Goal: Task Accomplishment & Management: Use online tool/utility

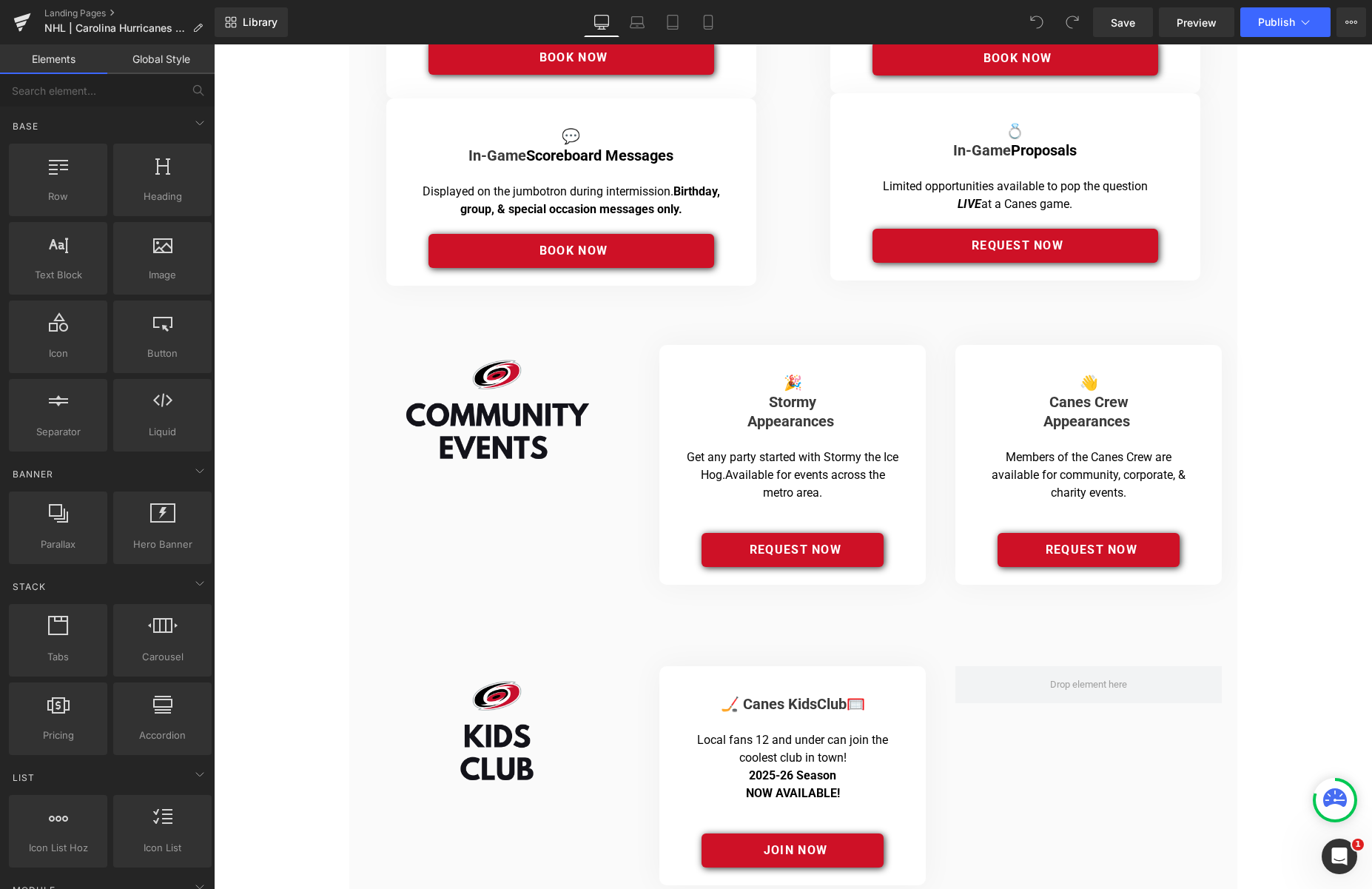
scroll to position [553, 0]
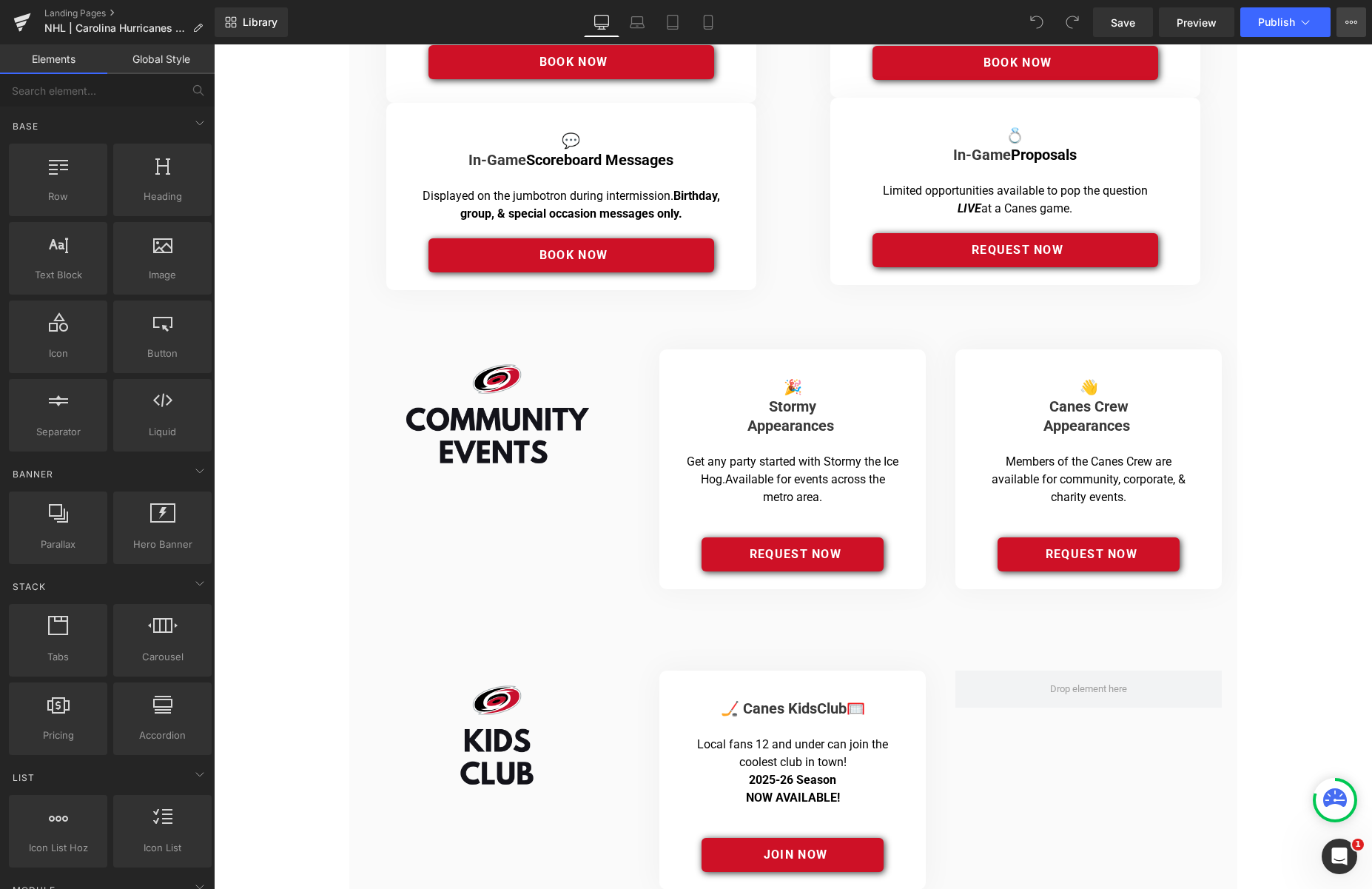
click at [1348, 22] on icon at bounding box center [1351, 22] width 12 height 12
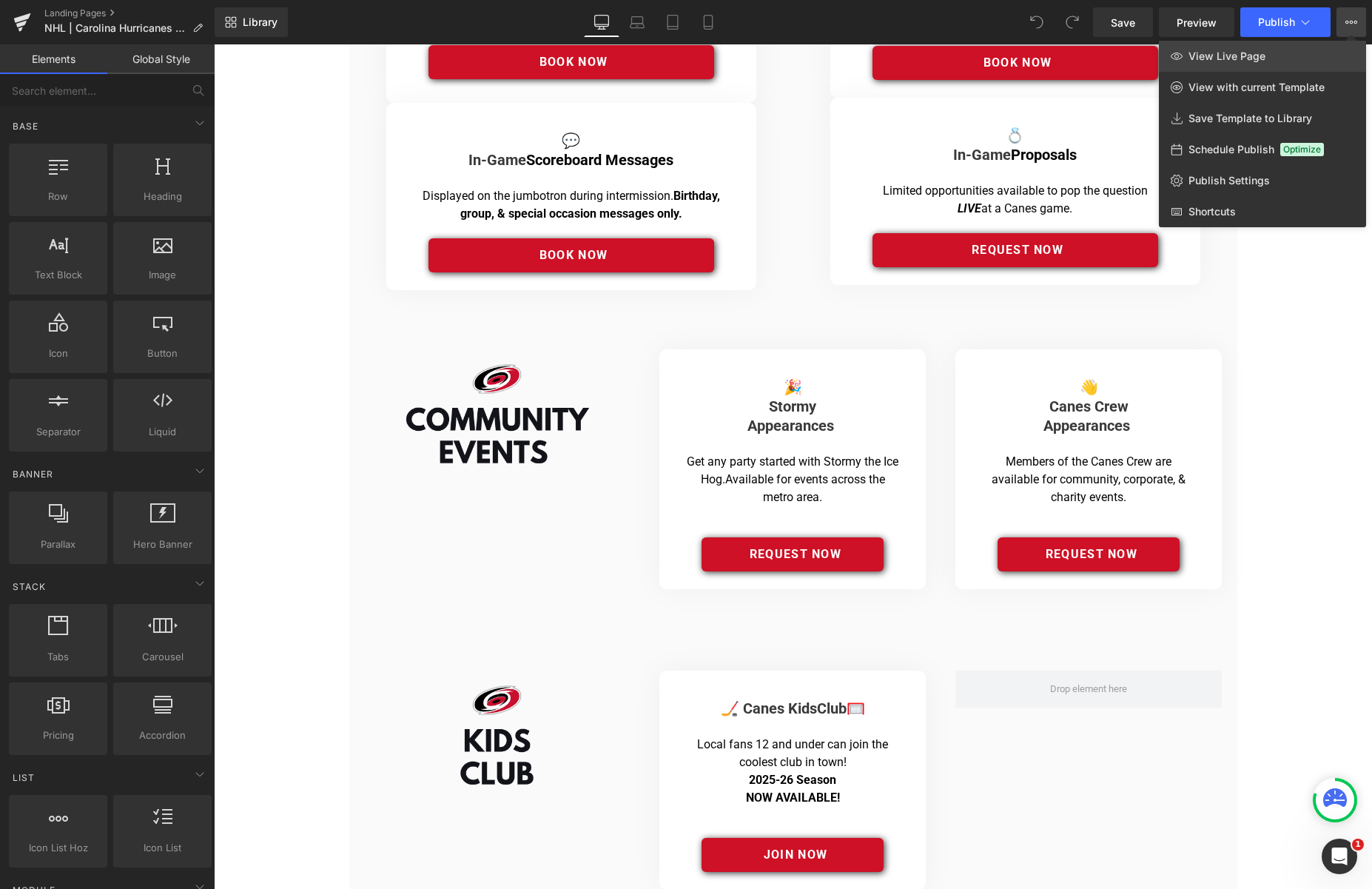
click at [1226, 56] on span "View Live Page" at bounding box center [1227, 56] width 77 height 14
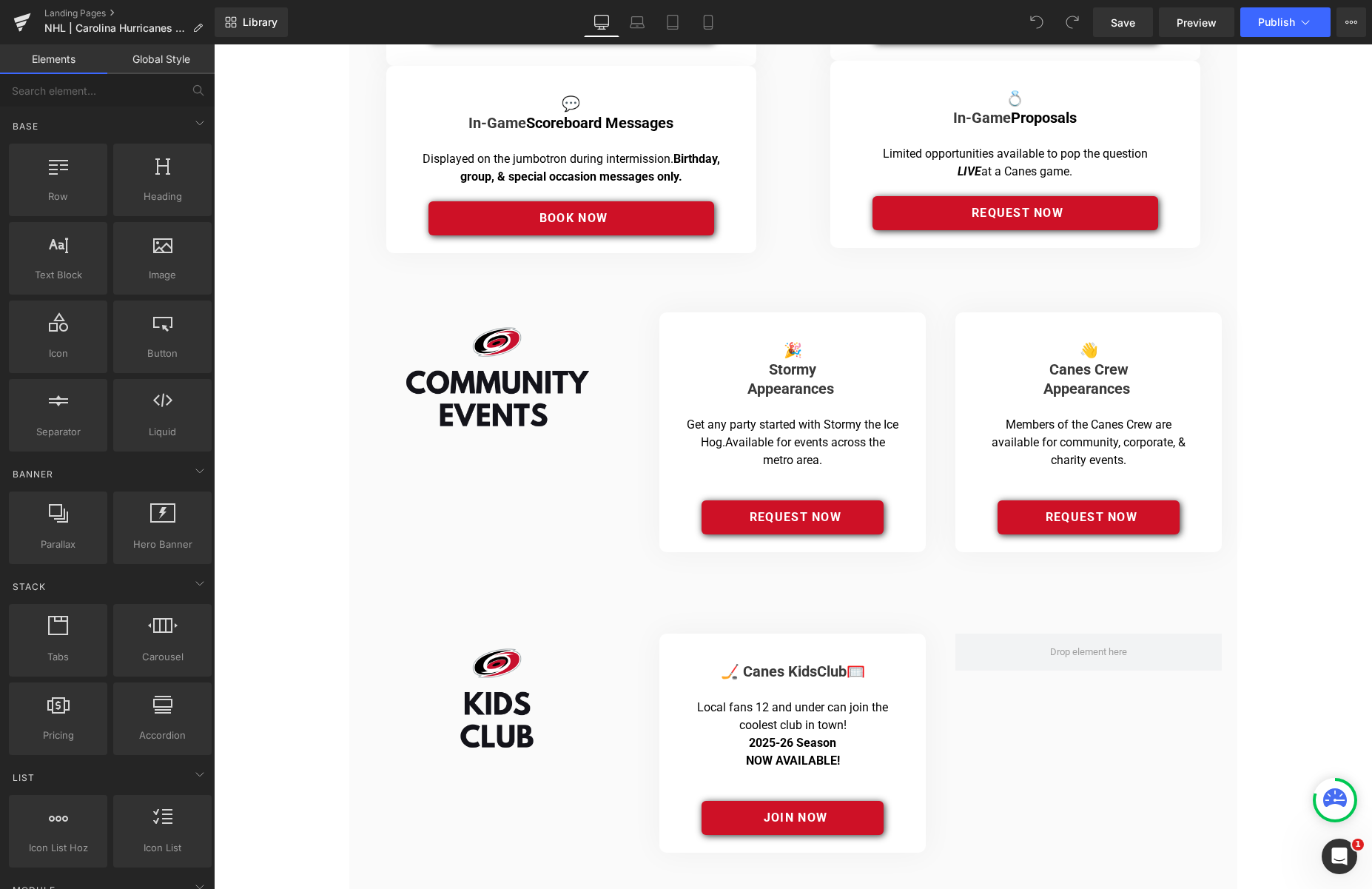
scroll to position [588, 0]
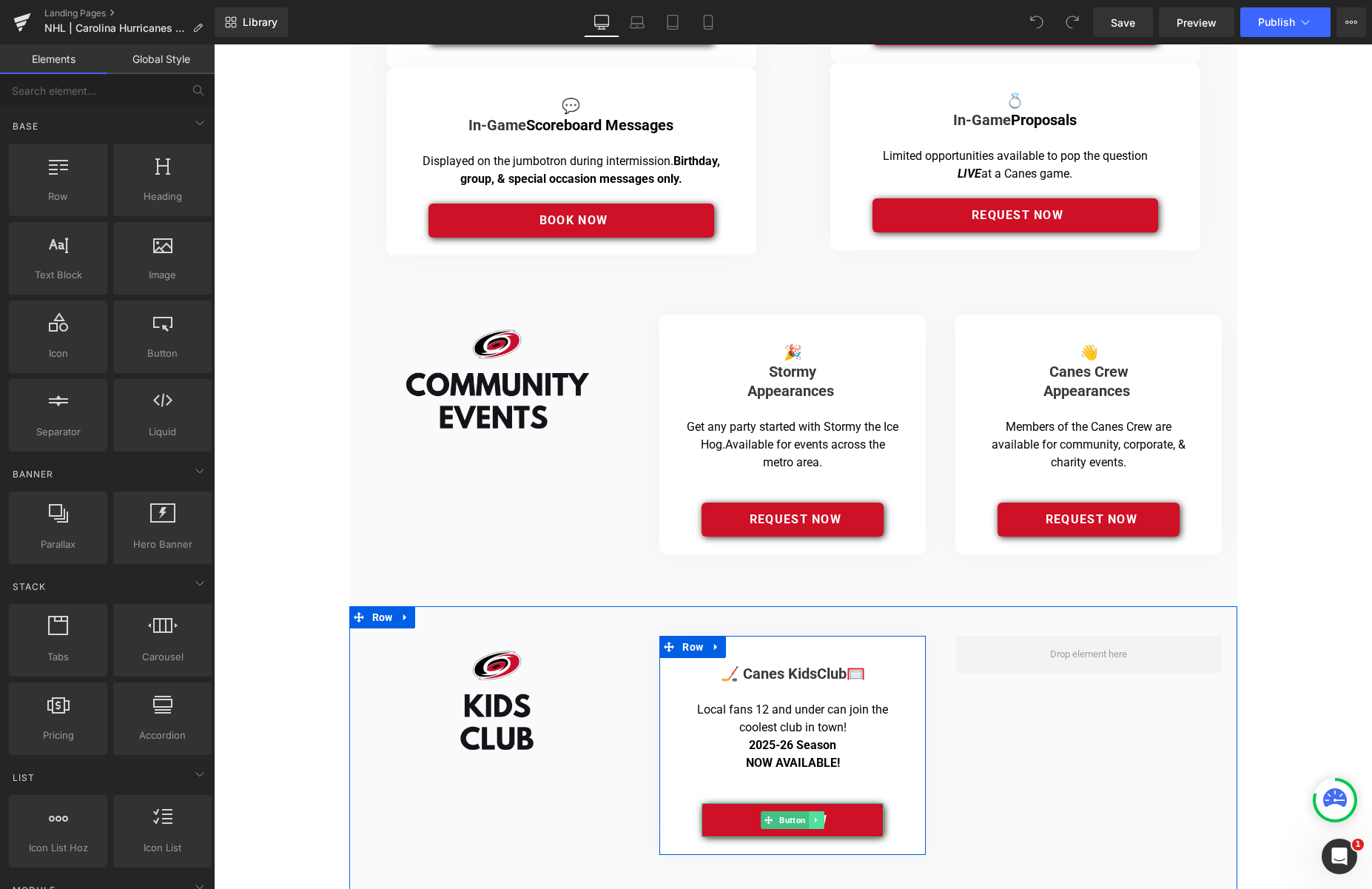
click at [809, 813] on link at bounding box center [817, 820] width 15 height 18
click at [763, 823] on link "Button" at bounding box center [762, 820] width 48 height 18
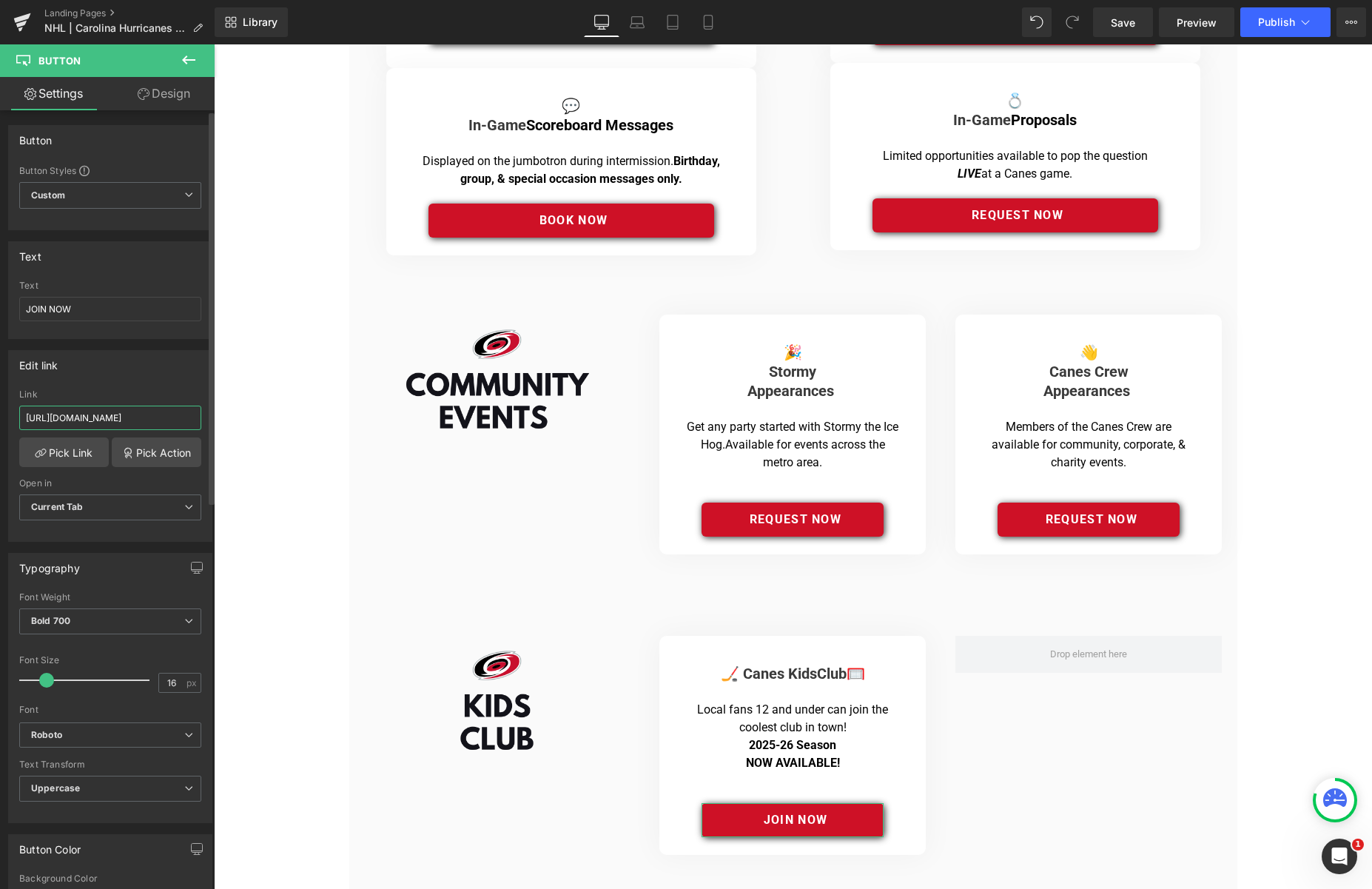
click at [161, 412] on input "https://mascot-link.com/products/car-kids-club" at bounding box center [110, 418] width 182 height 24
click at [1274, 27] on span "Publish" at bounding box center [1276, 22] width 37 height 12
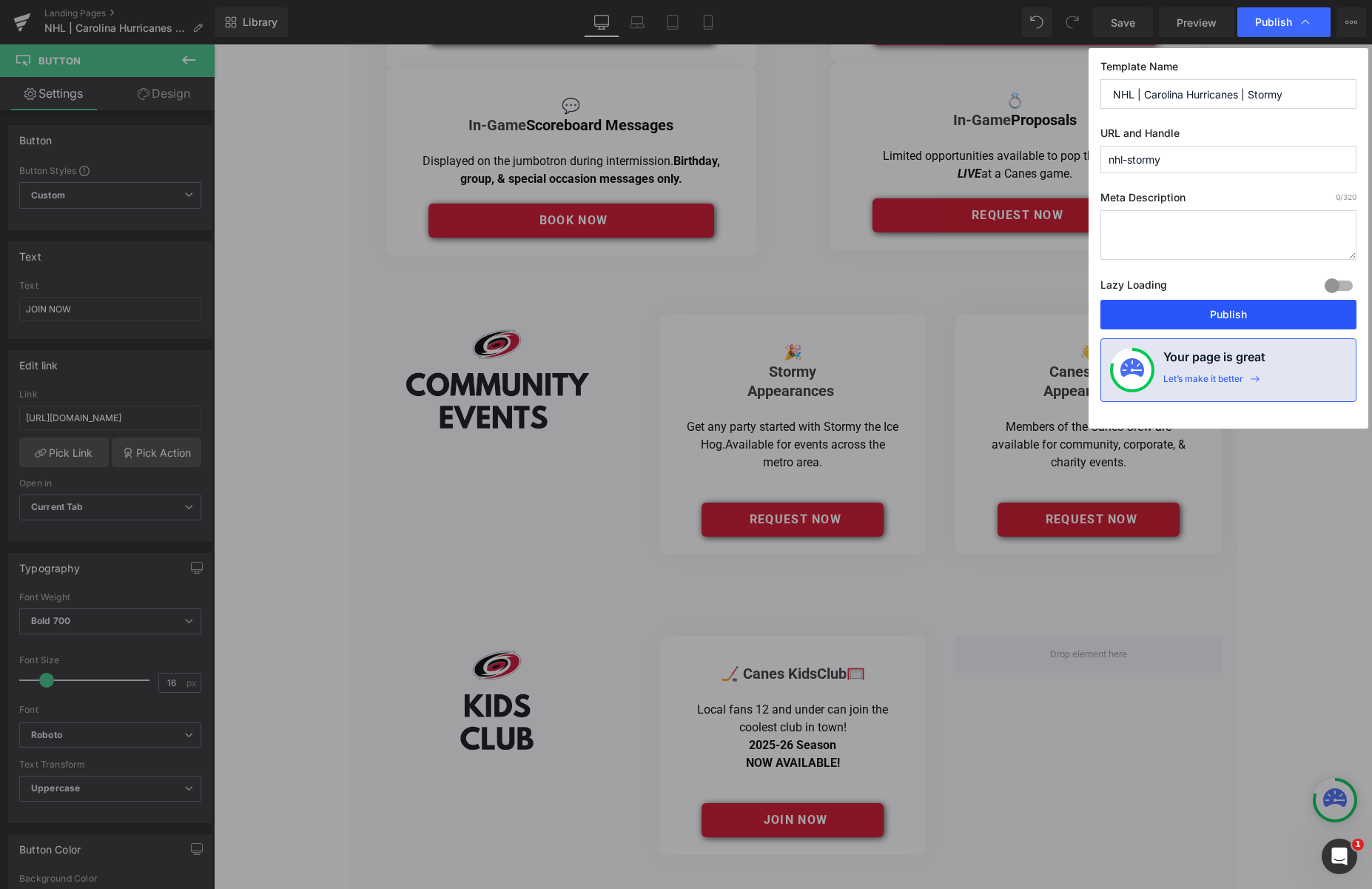
click at [1238, 308] on button "Publish" at bounding box center [1228, 314] width 256 height 30
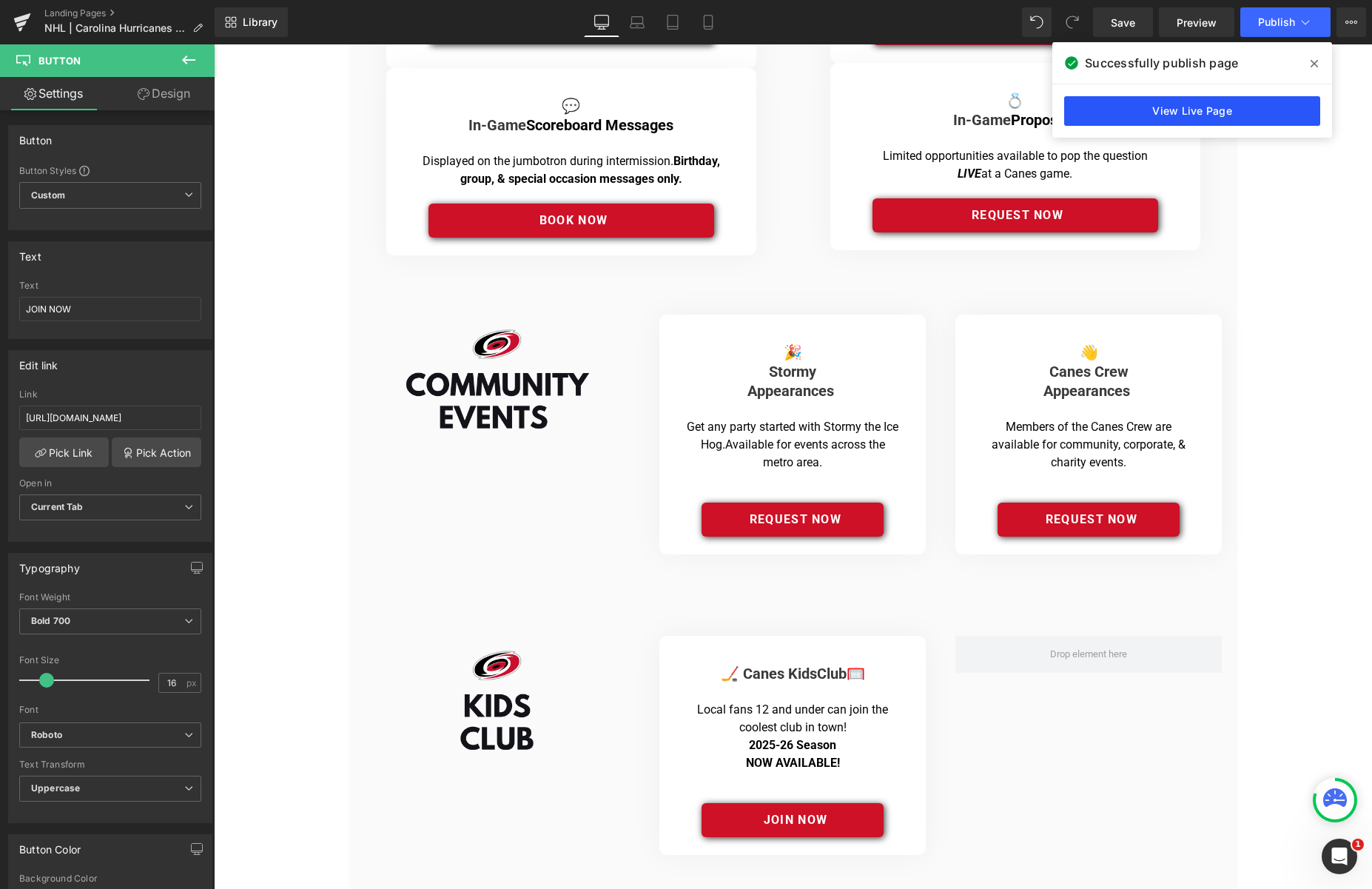
click at [1188, 110] on link "View Live Page" at bounding box center [1192, 110] width 256 height 30
